Goal: Find contact information: Find contact information

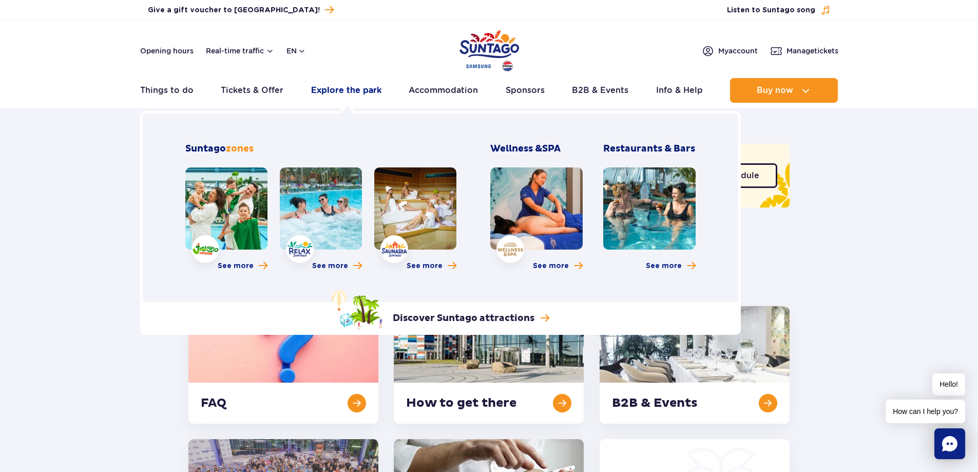
click at [334, 91] on link "Explore the park" at bounding box center [346, 90] width 70 height 25
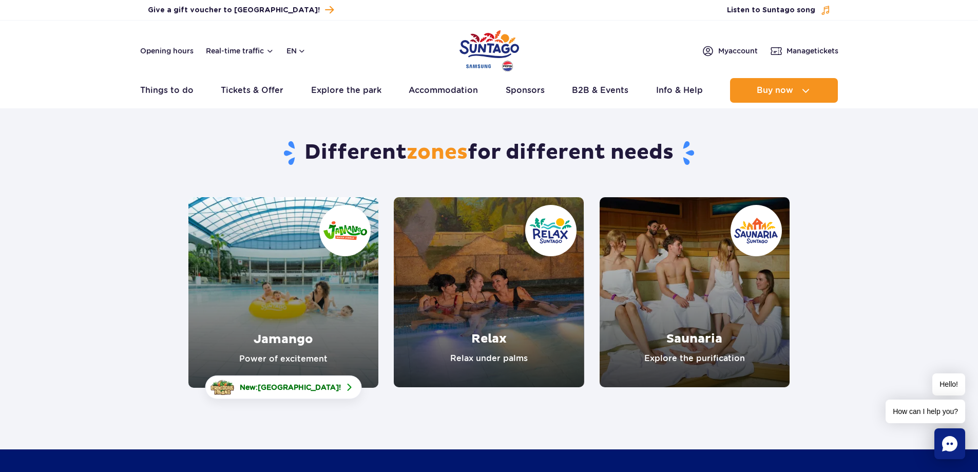
click at [264, 268] on link "Jamango" at bounding box center [283, 292] width 190 height 191
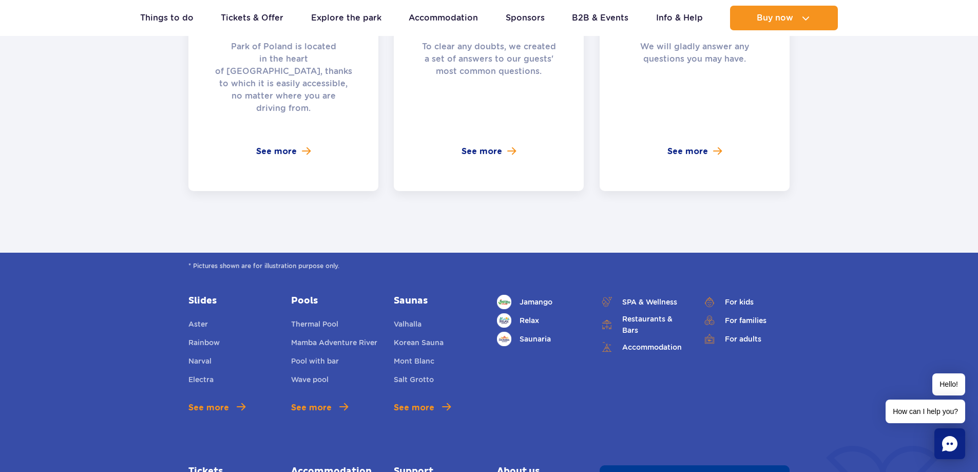
scroll to position [2773, 0]
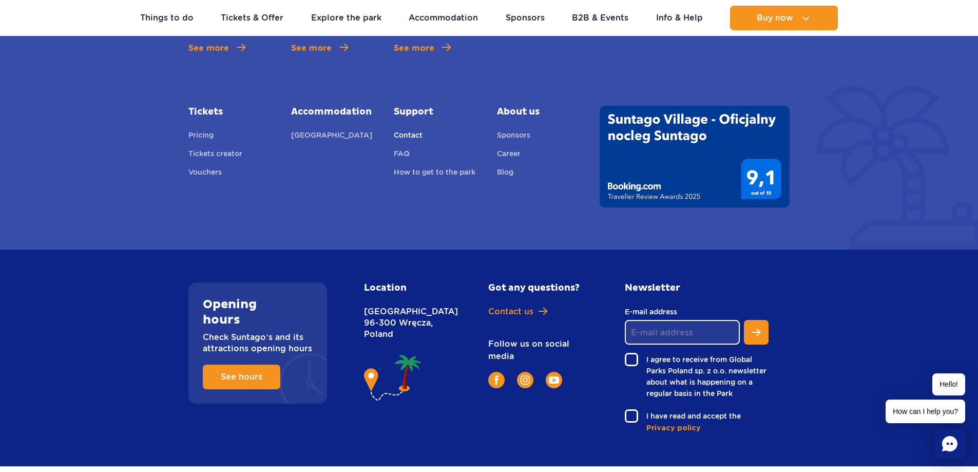
click at [412, 129] on link "Contact" at bounding box center [408, 136] width 29 height 14
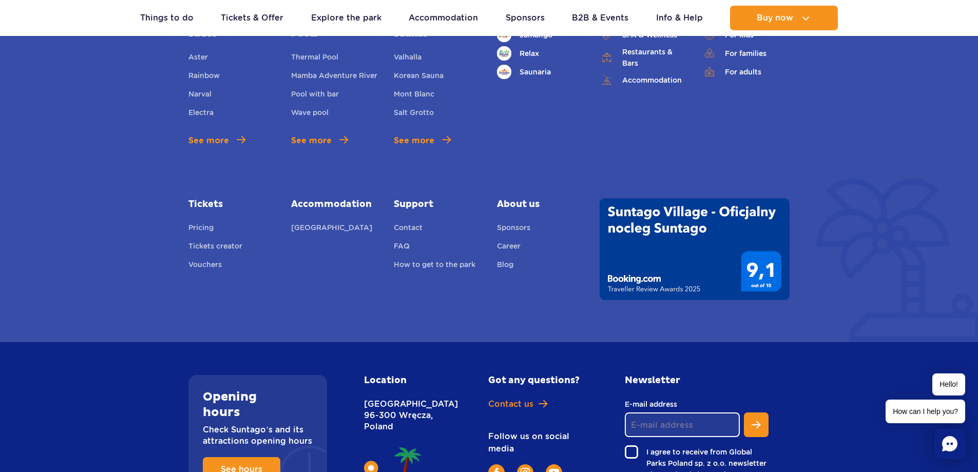
scroll to position [607, 0]
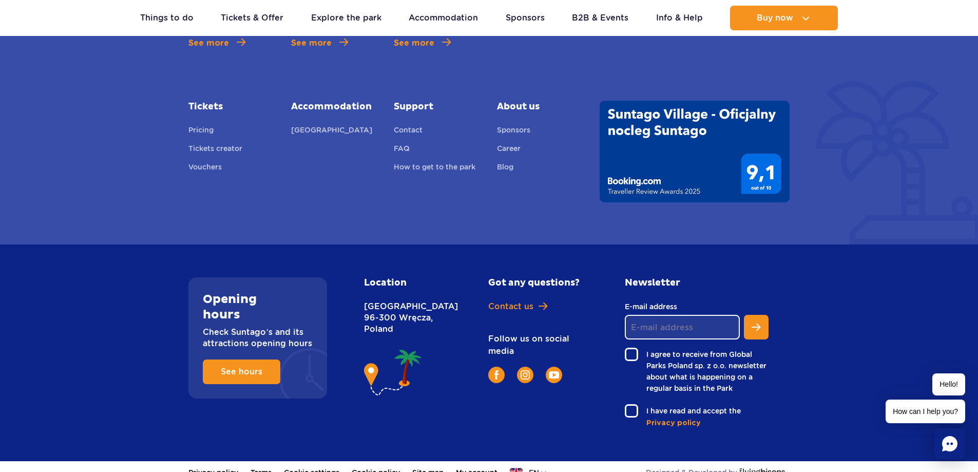
drag, startPoint x: 361, startPoint y: 296, endPoint x: 431, endPoint y: 328, distance: 76.8
click at [431, 328] on div "Location Nowy Świat [STREET_ADDRESS]" at bounding box center [414, 352] width 117 height 151
copy p "Nowy Świat [STREET_ADDRESS]"
